Goal: Task Accomplishment & Management: Use online tool/utility

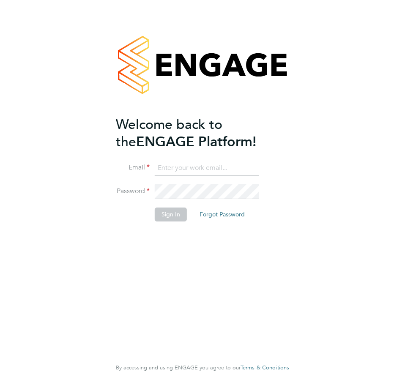
type input "[PERSON_NAME][EMAIL_ADDRESS][PERSON_NAME][DOMAIN_NAME][PERSON_NAME]"
click at [177, 218] on button "Sign In" at bounding box center [171, 214] width 32 height 14
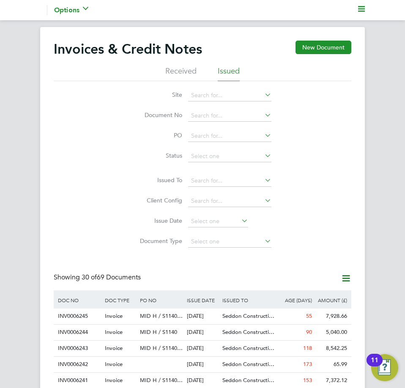
click at [360, 9] on polygon "Main navigation" at bounding box center [361, 8] width 7 height 1
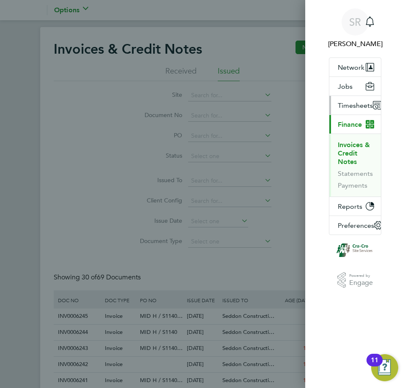
click at [344, 104] on span "Timesheets" at bounding box center [354, 105] width 35 height 8
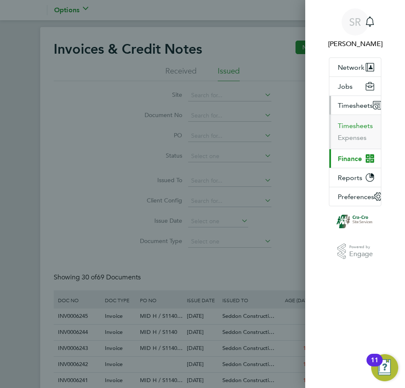
click at [348, 122] on button "Timesheets" at bounding box center [354, 126] width 35 height 8
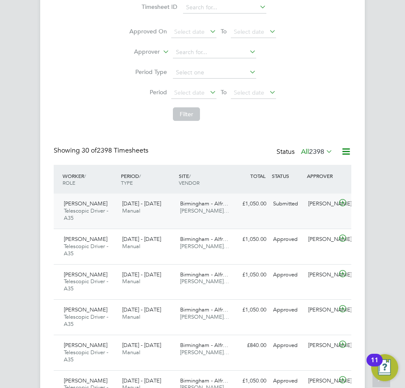
click at [288, 207] on div "Submitted" at bounding box center [286, 204] width 35 height 14
